Goal: Use online tool/utility: Utilize a website feature to perform a specific function

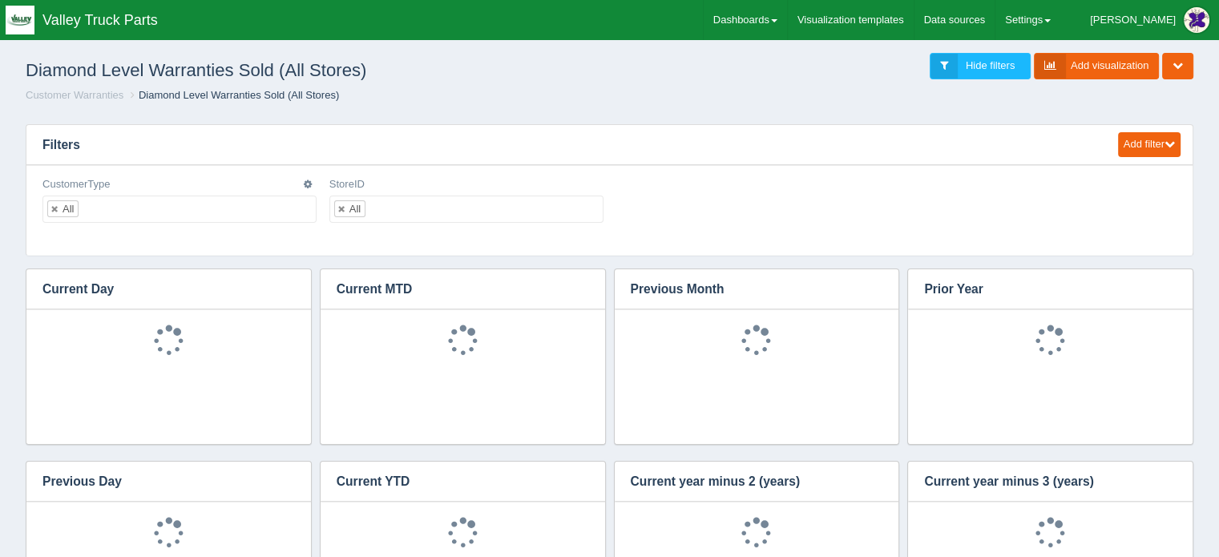
click at [126, 202] on ul "All" at bounding box center [179, 209] width 274 height 27
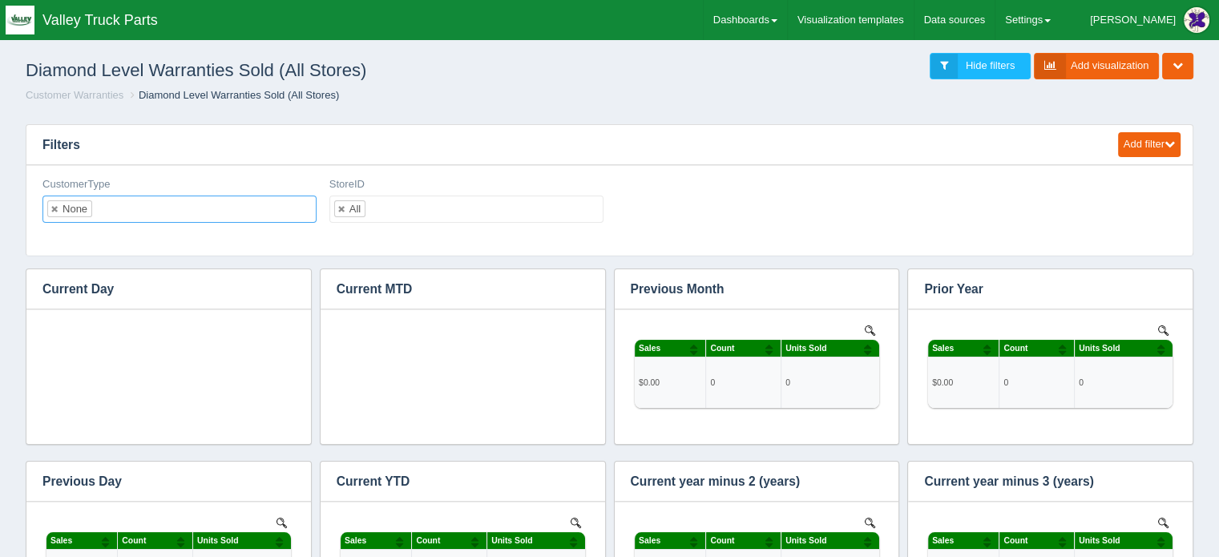
click at [130, 201] on ul "None" at bounding box center [179, 209] width 274 height 27
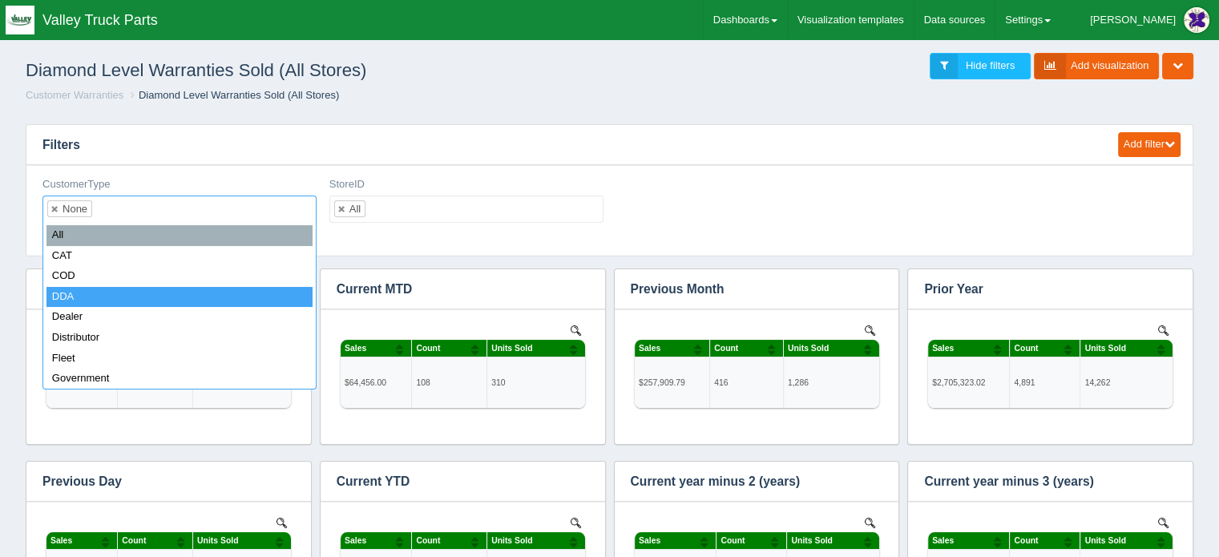
select select "DDA"
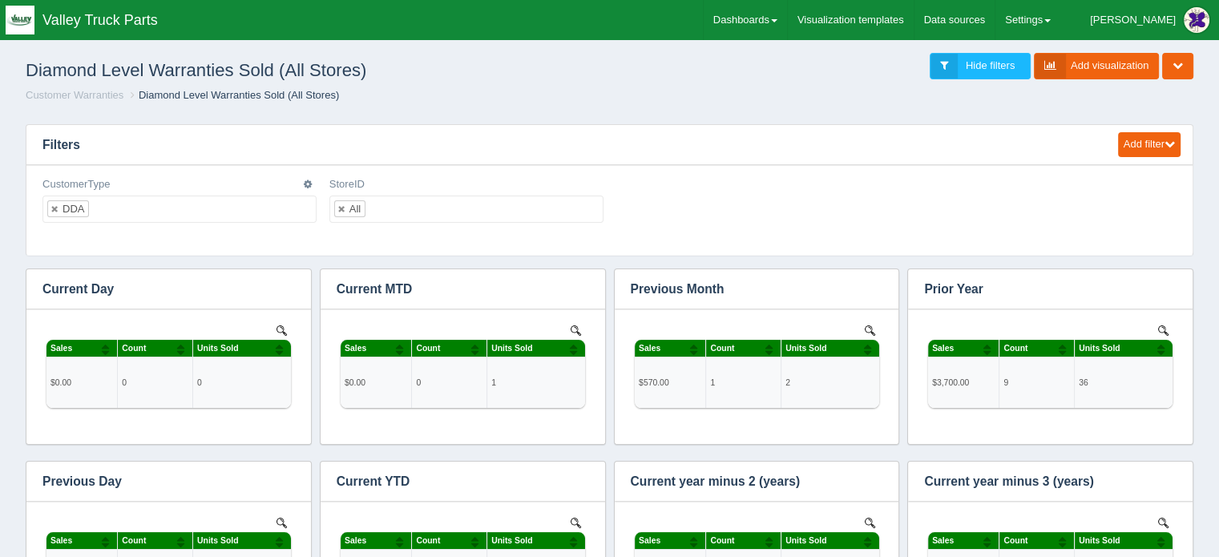
click at [134, 220] on ul "DDA" at bounding box center [179, 209] width 274 height 27
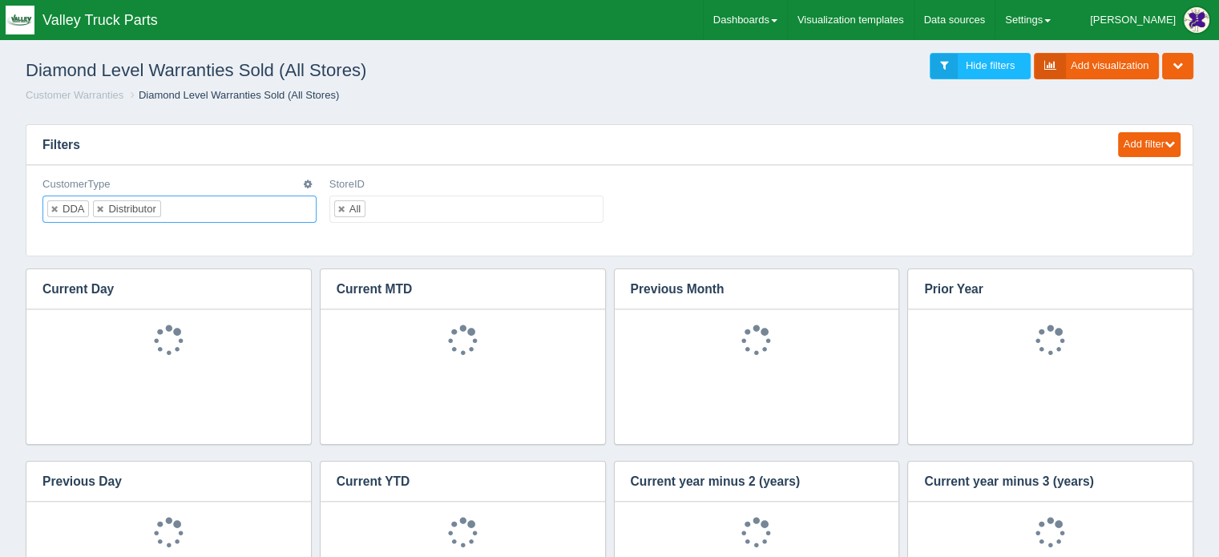
click at [183, 204] on input "text" at bounding box center [174, 209] width 27 height 26
click at [237, 211] on input "text" at bounding box center [233, 209] width 27 height 26
click at [279, 205] on input "text" at bounding box center [278, 209] width 27 height 26
click at [115, 231] on ul "DDA Distributor HDATP PHD Vipar" at bounding box center [179, 221] width 274 height 50
click at [134, 229] on input "text" at bounding box center [125, 233] width 27 height 26
